Goal: Information Seeking & Learning: Learn about a topic

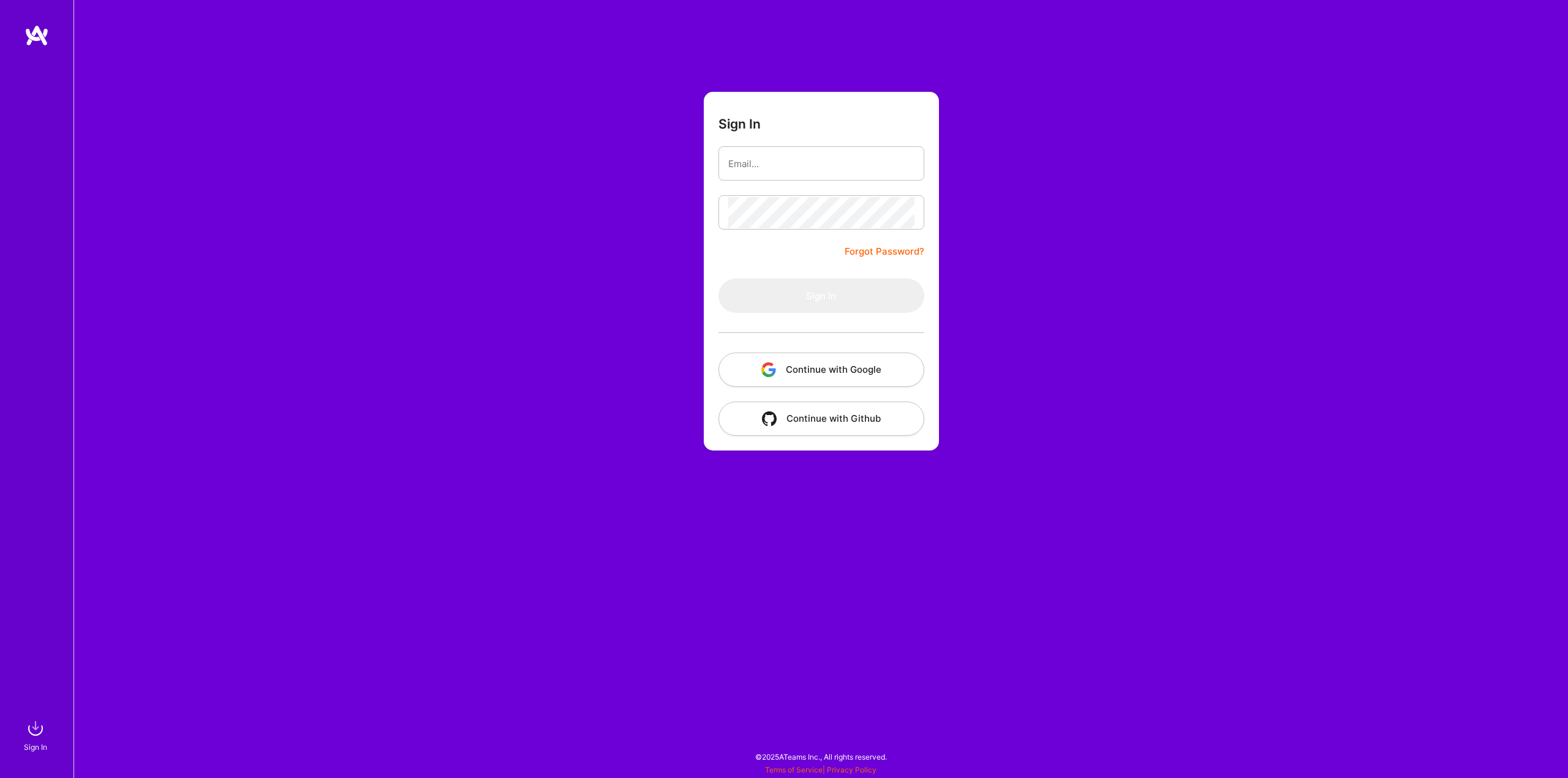
click at [812, 369] on button "Continue with Google" at bounding box center [822, 370] width 206 height 34
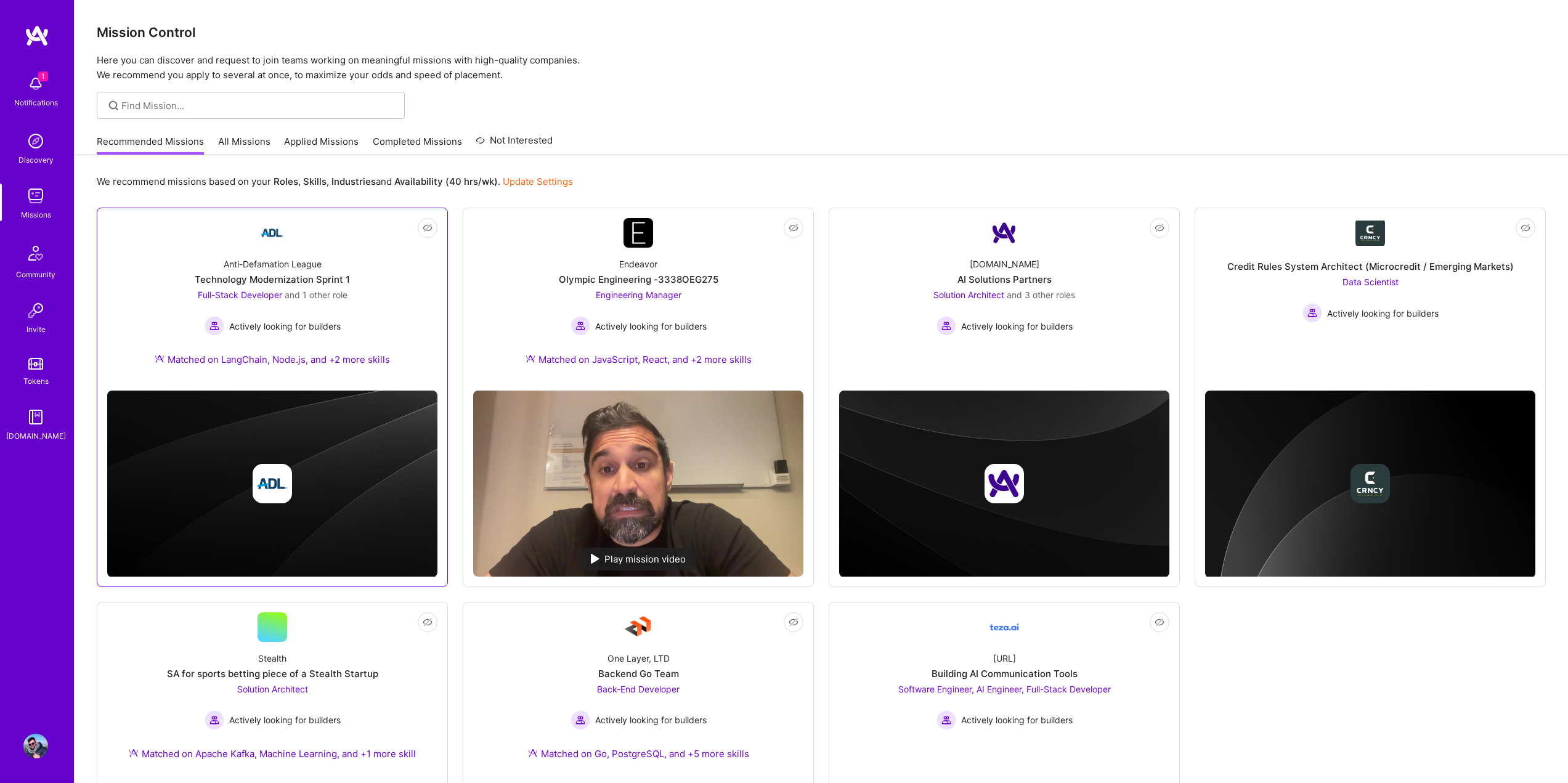
click at [324, 306] on div "Full-Stack Developer and 1 other role Actively looking for builders" at bounding box center [272, 312] width 150 height 48
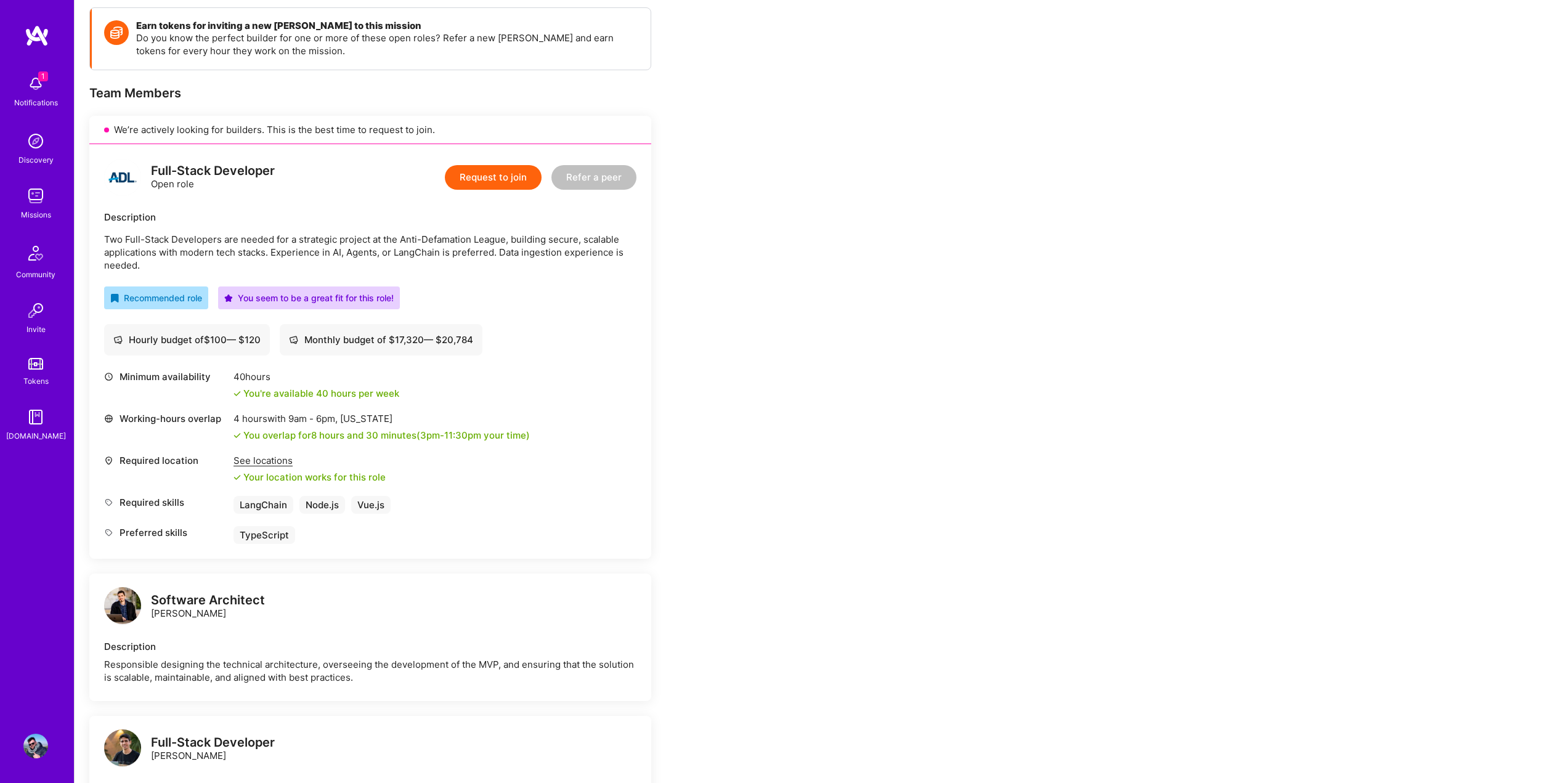
scroll to position [247, 0]
